Goal: Task Accomplishment & Management: Manage account settings

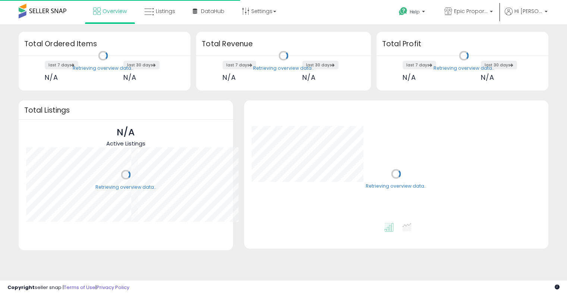
click at [476, 8] on span "Epic Proportions" at bounding box center [471, 10] width 34 height 7
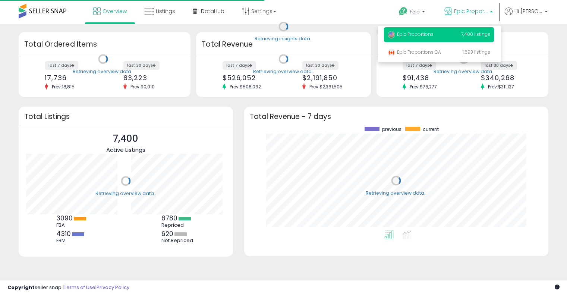
scroll to position [104, 289]
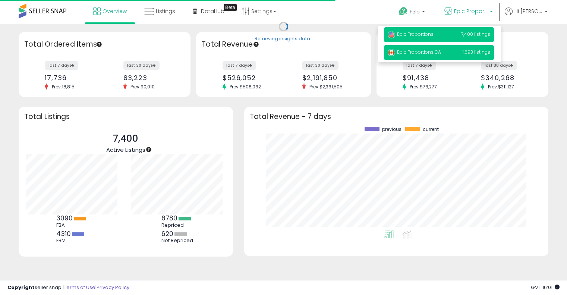
click at [435, 53] on span "Epic Proportions CA" at bounding box center [413, 52] width 53 height 6
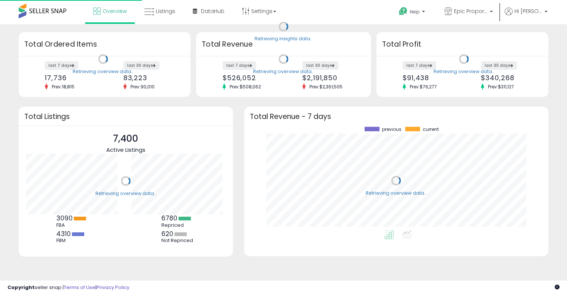
scroll to position [104, 289]
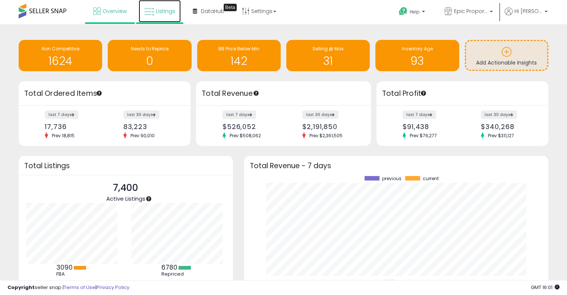
click at [155, 9] on link "Listings" at bounding box center [160, 11] width 42 height 22
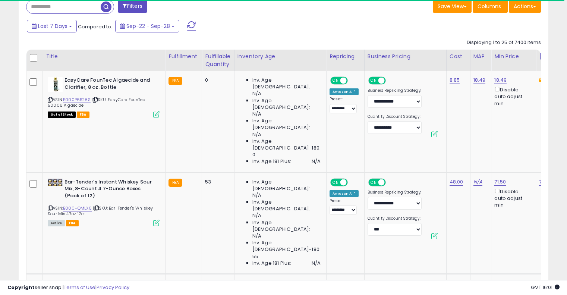
scroll to position [372, 0]
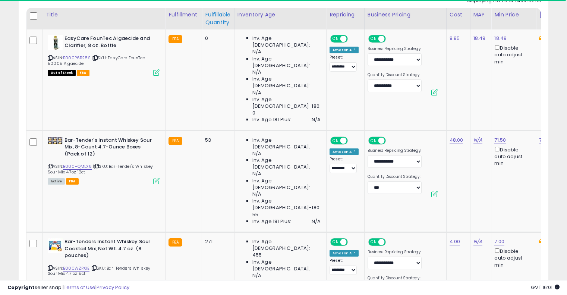
click at [215, 27] on th "Fulfillable Quantity" at bounding box center [218, 19] width 32 height 22
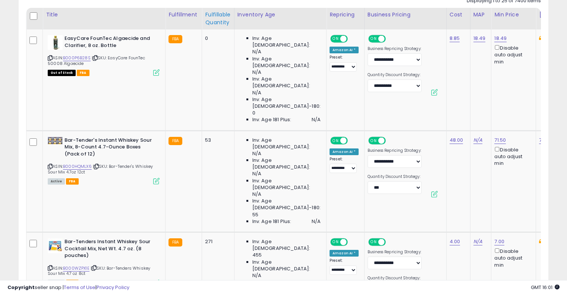
scroll to position [153, 307]
click at [216, 25] on div "Fulfillable Quantity" at bounding box center [218, 19] width 26 height 16
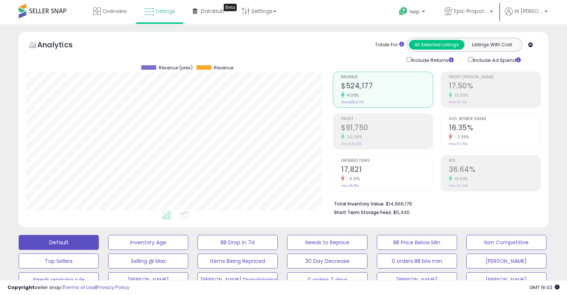
scroll to position [0, 0]
click at [456, 17] on p "Epic Proportions" at bounding box center [468, 11] width 48 height 9
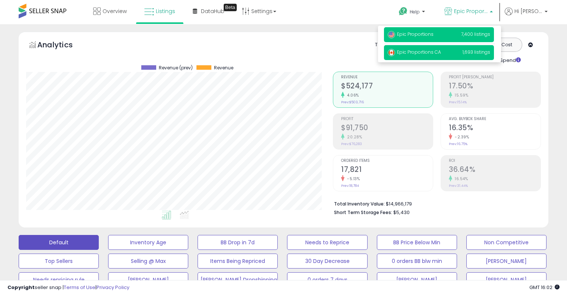
click at [426, 53] on span "Epic Proportions CA" at bounding box center [413, 52] width 53 height 6
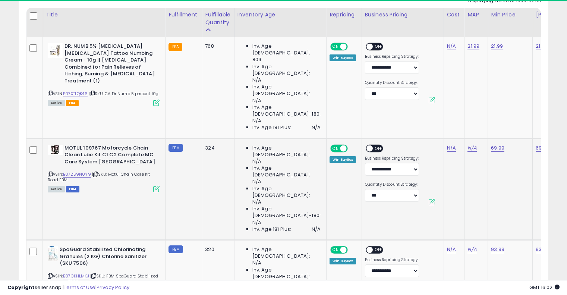
scroll to position [153, 307]
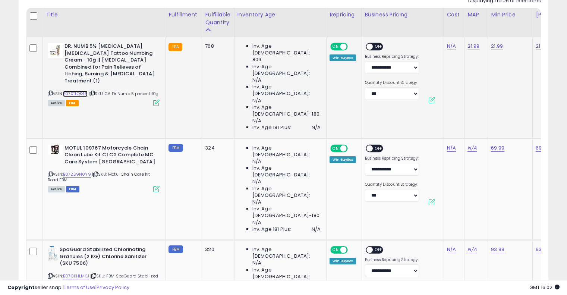
click at [85, 91] on link "B07XTLQK46" at bounding box center [75, 94] width 25 height 6
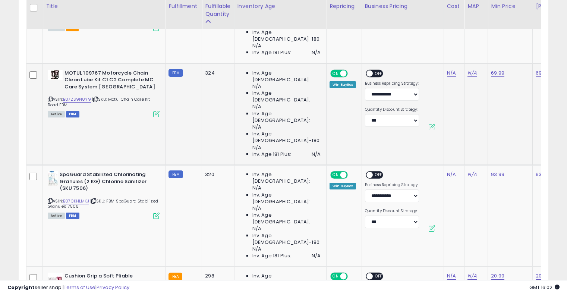
scroll to position [447, 0]
click at [77, 96] on link "B07ZS9N8Y9" at bounding box center [77, 99] width 28 height 6
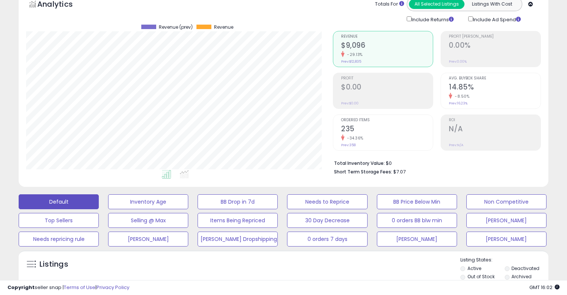
scroll to position [0, 0]
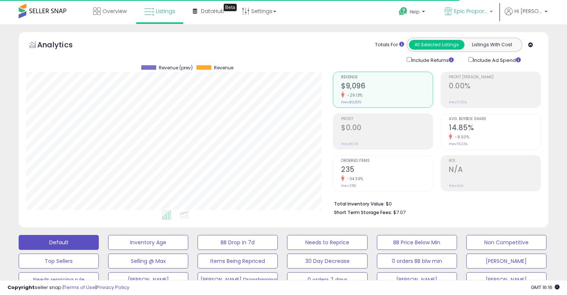
click at [479, 9] on span "Epic Proportions CA" at bounding box center [471, 10] width 34 height 7
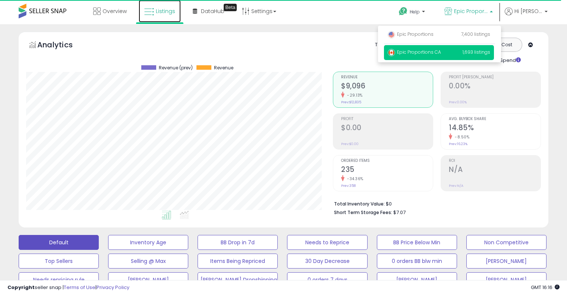
click at [164, 13] on span "Listings" at bounding box center [165, 10] width 19 height 7
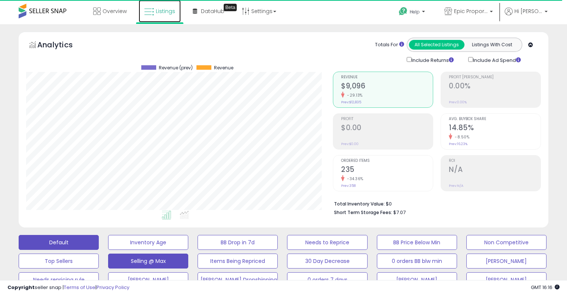
scroll to position [199, 0]
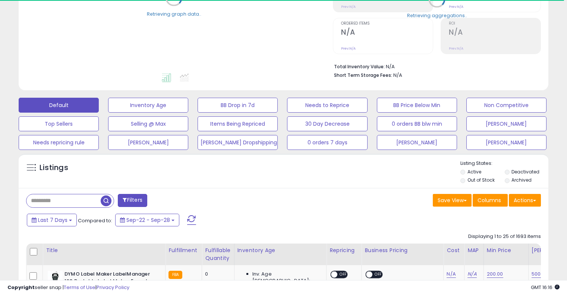
scroll to position [149, 0]
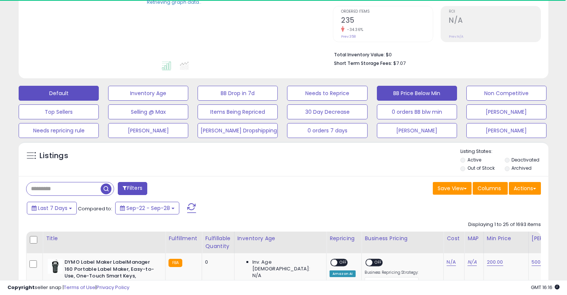
click at [402, 95] on button "BB Price Below Min" at bounding box center [417, 93] width 80 height 15
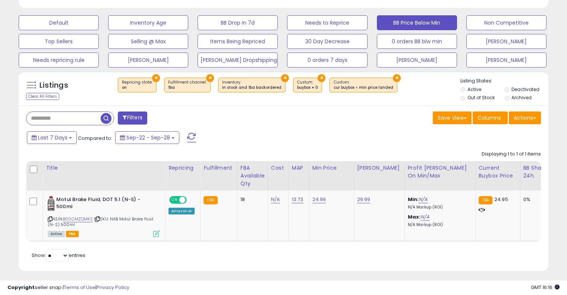
scroll to position [229, 0]
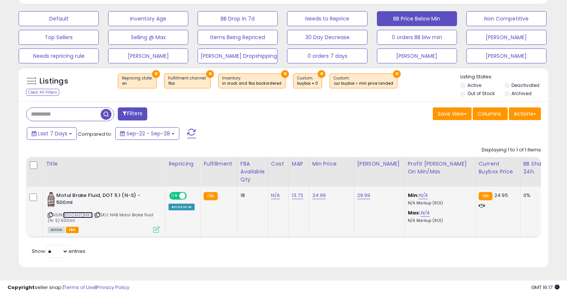
click at [72, 212] on link "B00CMZQMKS" at bounding box center [78, 215] width 30 height 6
click at [318, 191] on link "24.99" at bounding box center [319, 194] width 14 height 7
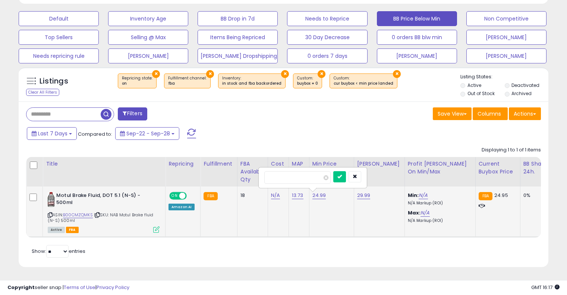
click at [289, 173] on input "*****" at bounding box center [297, 177] width 66 height 13
type input "*****"
click button "submit" at bounding box center [338, 176] width 13 height 11
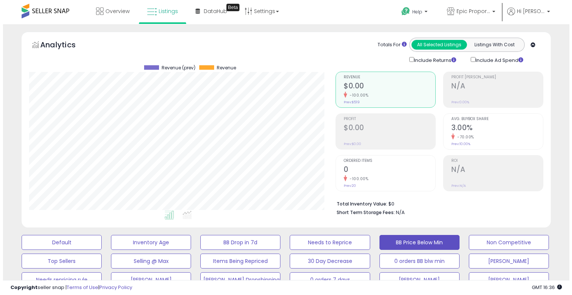
scroll to position [74, 0]
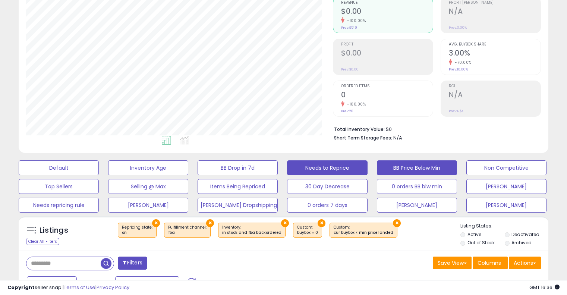
click at [345, 164] on button "Needs to Reprice" at bounding box center [327, 167] width 80 height 15
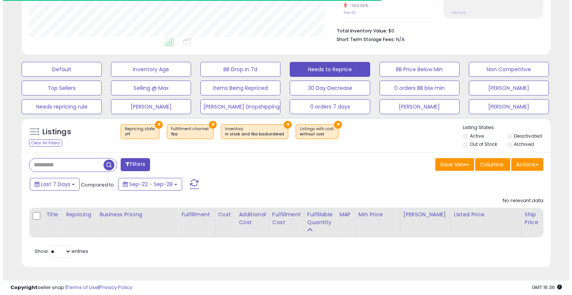
scroll to position [178, 0]
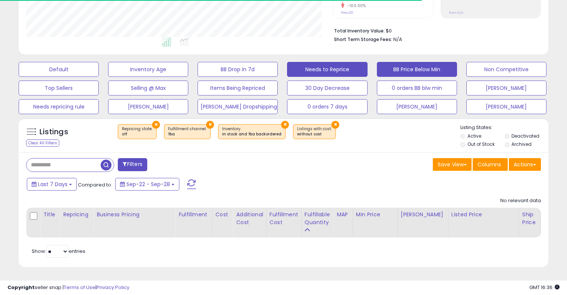
click at [410, 69] on button "BB Price Below Min" at bounding box center [417, 69] width 80 height 15
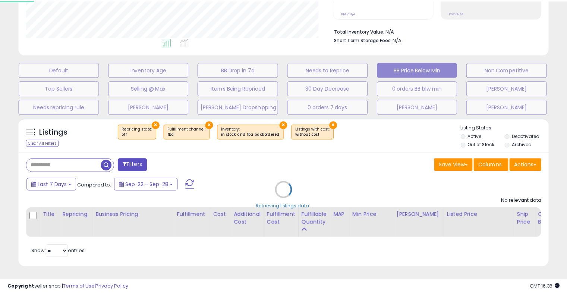
scroll to position [153, 310]
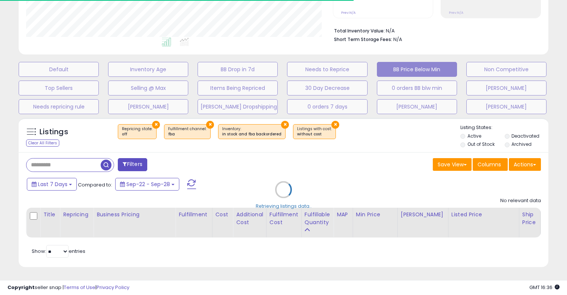
select select "**"
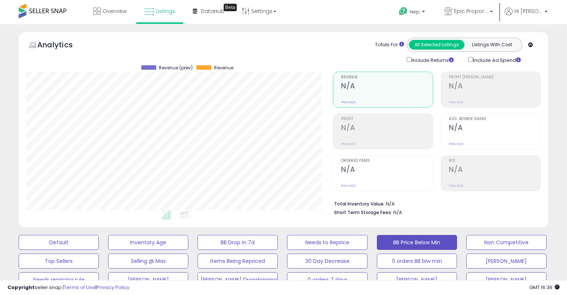
scroll to position [153, 307]
